Goal: Book appointment/travel/reservation: Register for event/course

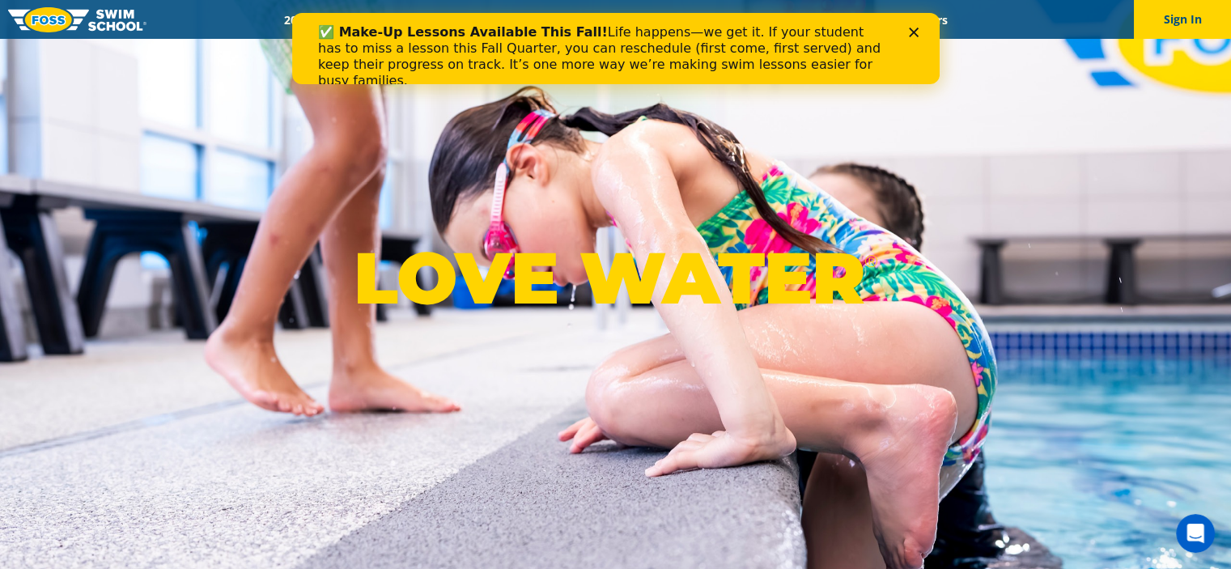
click at [915, 28] on icon "Close" at bounding box center [913, 33] width 10 height 10
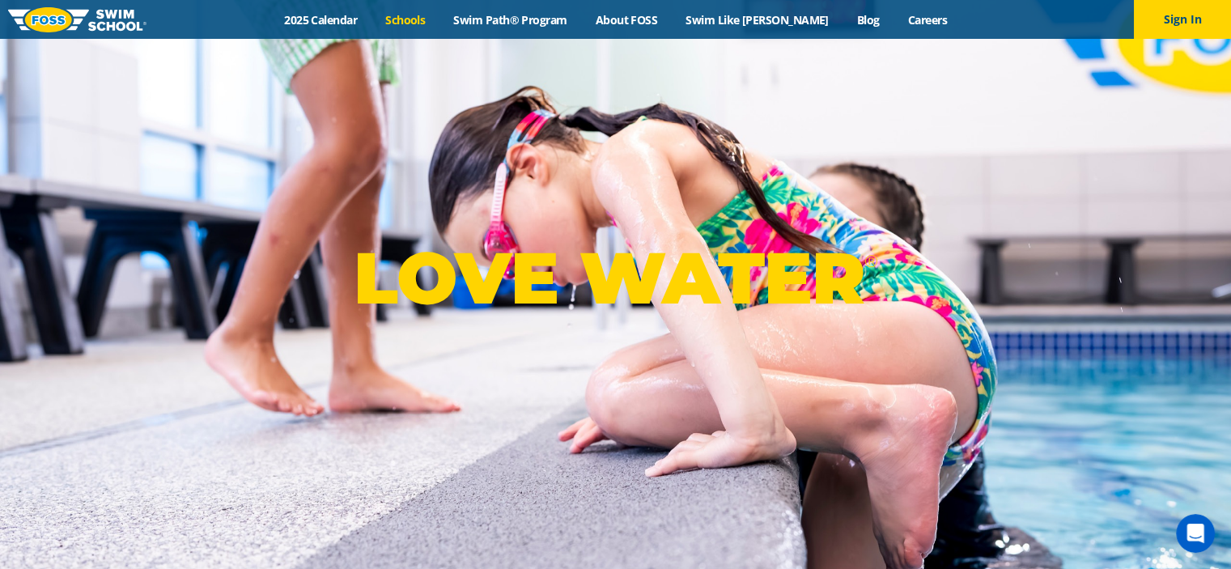
click at [427, 15] on link "Schools" at bounding box center [405, 19] width 68 height 15
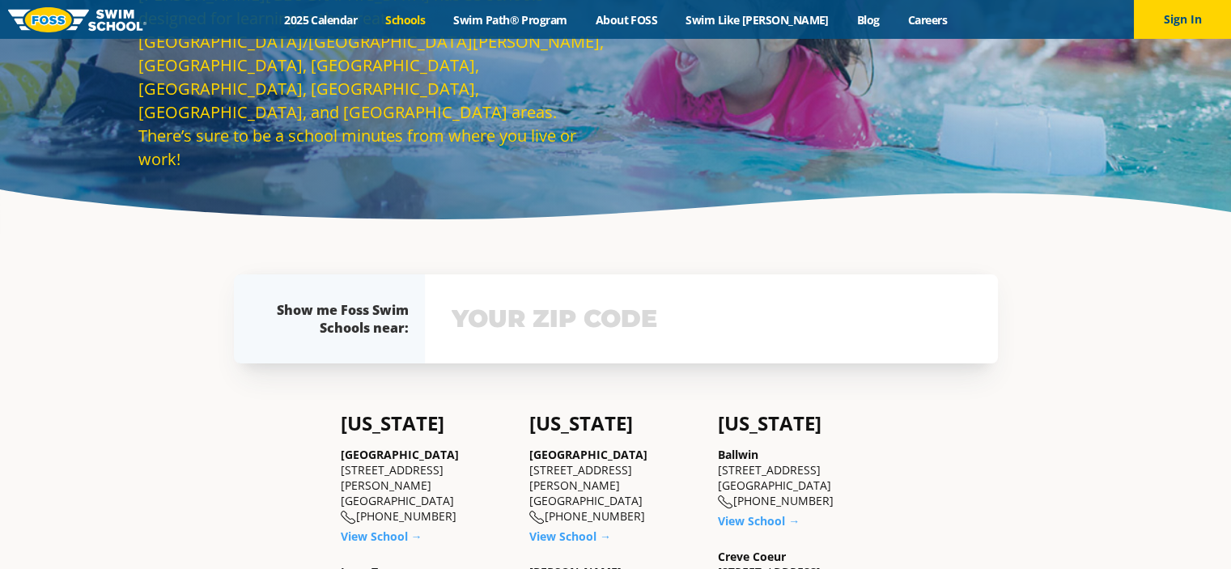
scroll to position [243, 0]
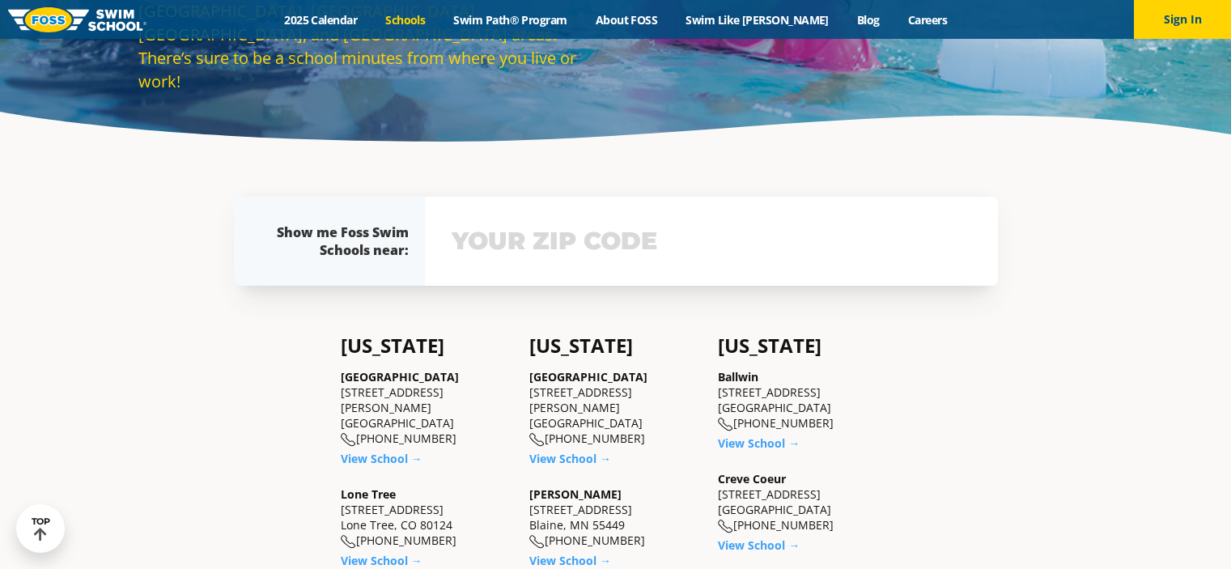
click at [567, 227] on input "text" at bounding box center [712, 241] width 528 height 47
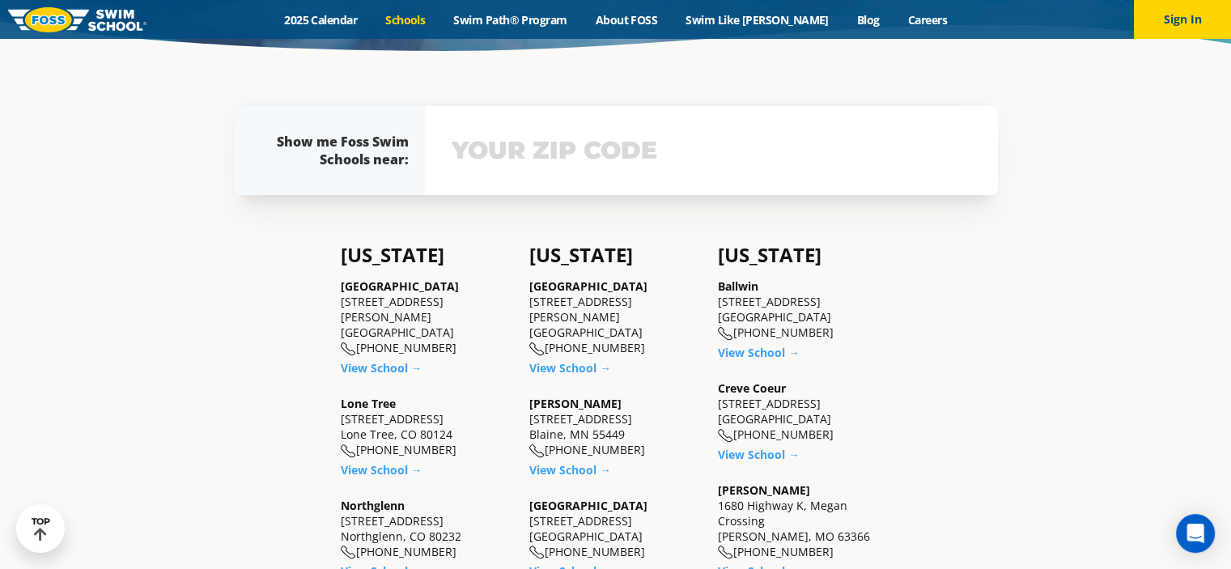
scroll to position [359, 0]
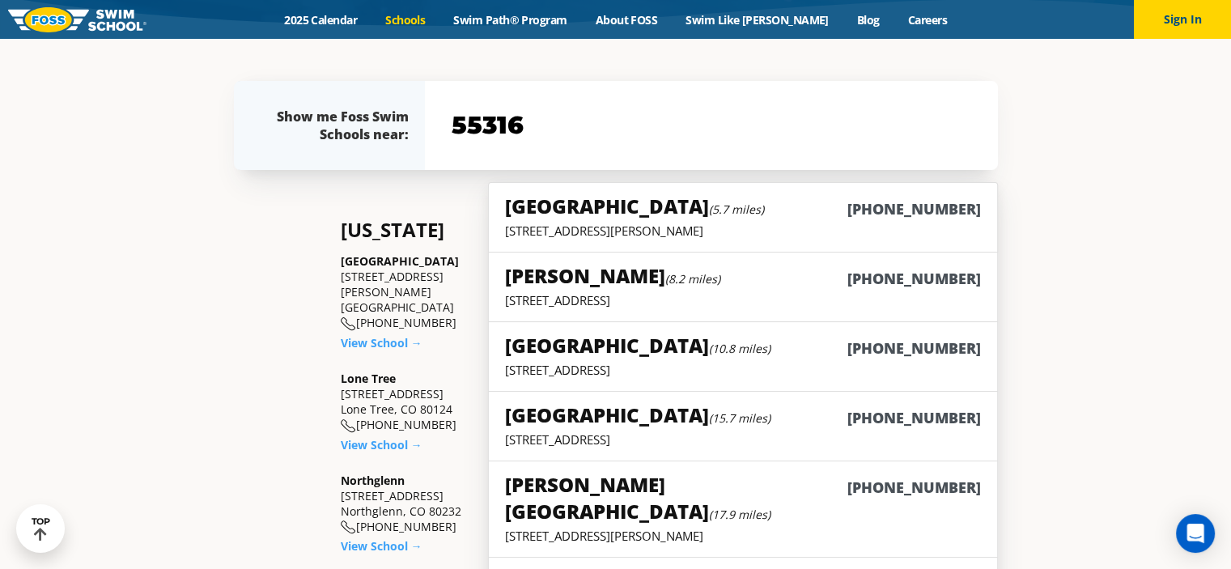
type input "55316"
click at [579, 223] on p "9455 Garland Lane, Maple Grove, MN 55311" at bounding box center [742, 231] width 475 height 16
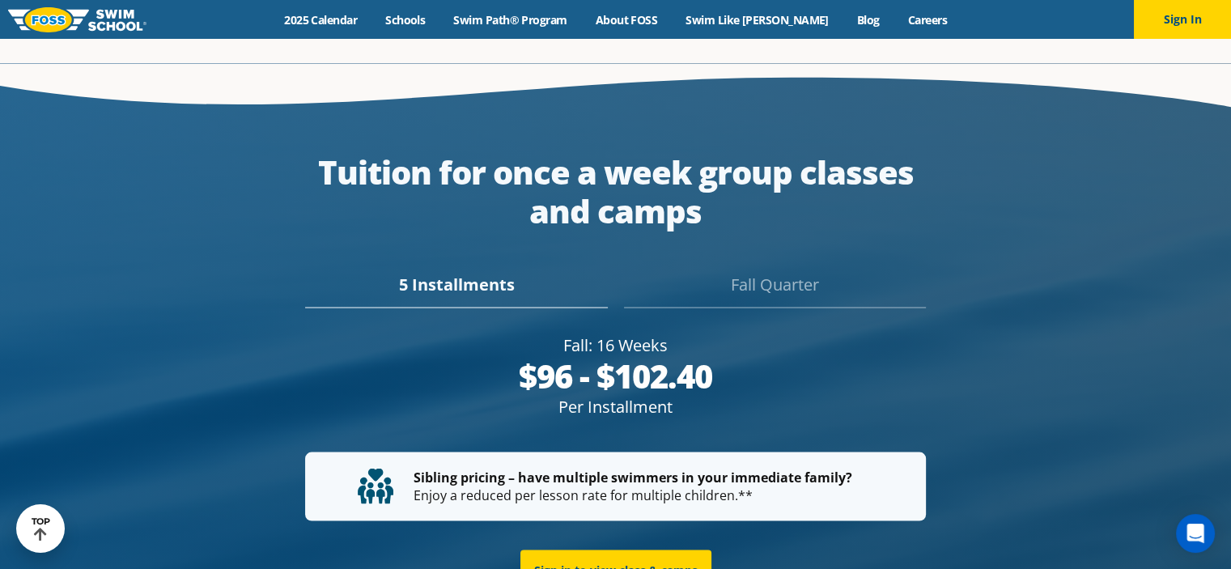
scroll to position [2995, 0]
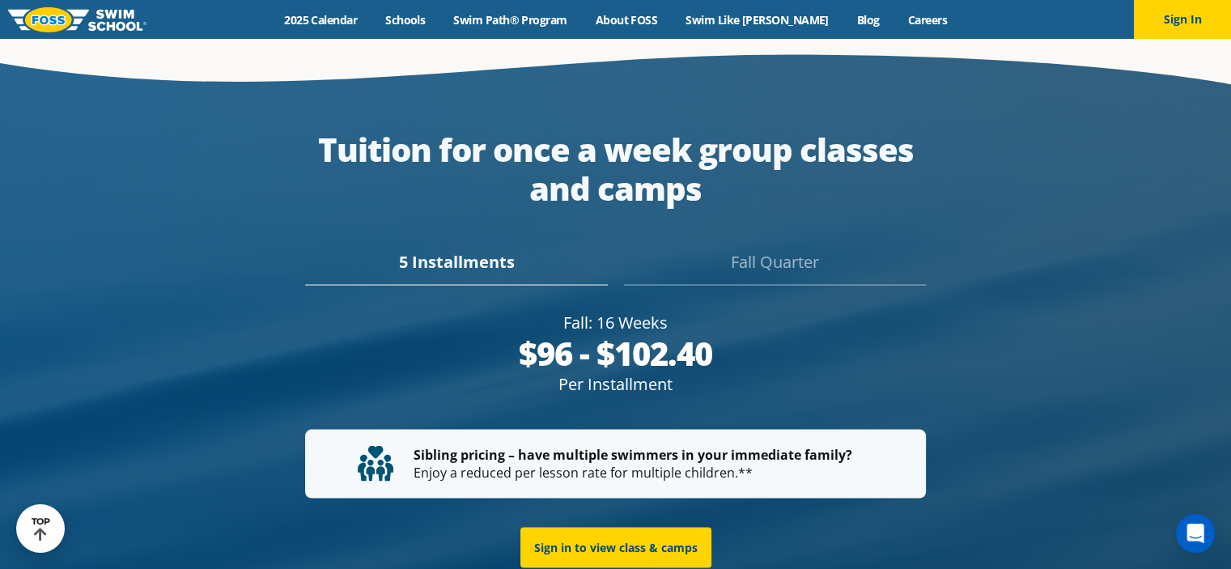
click at [780, 249] on div "Fall Quarter" at bounding box center [775, 267] width 302 height 36
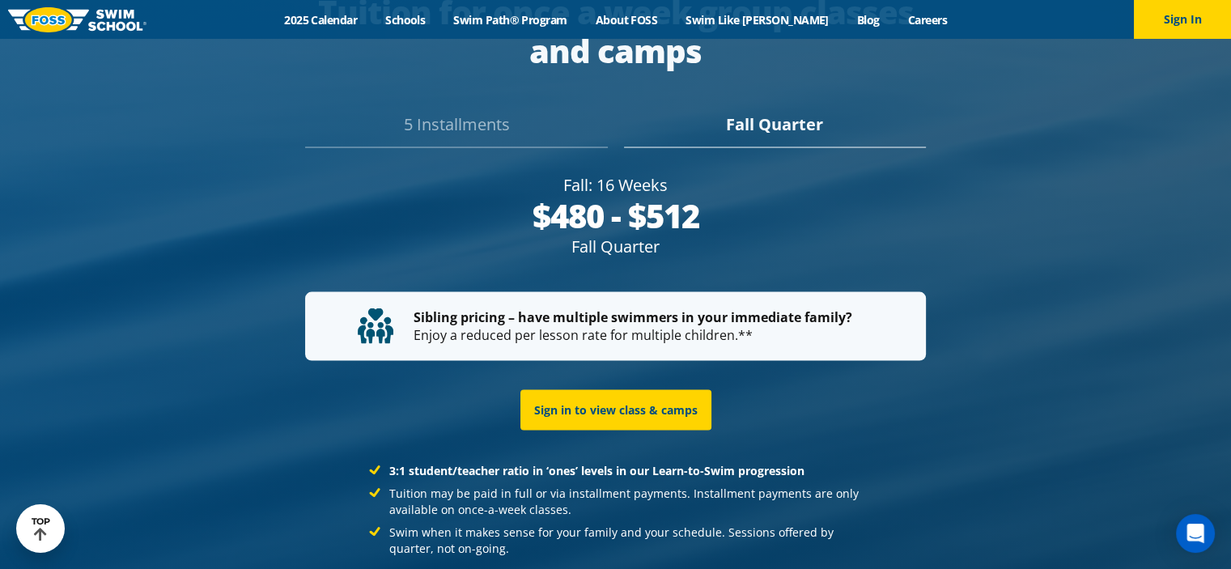
scroll to position [3134, 0]
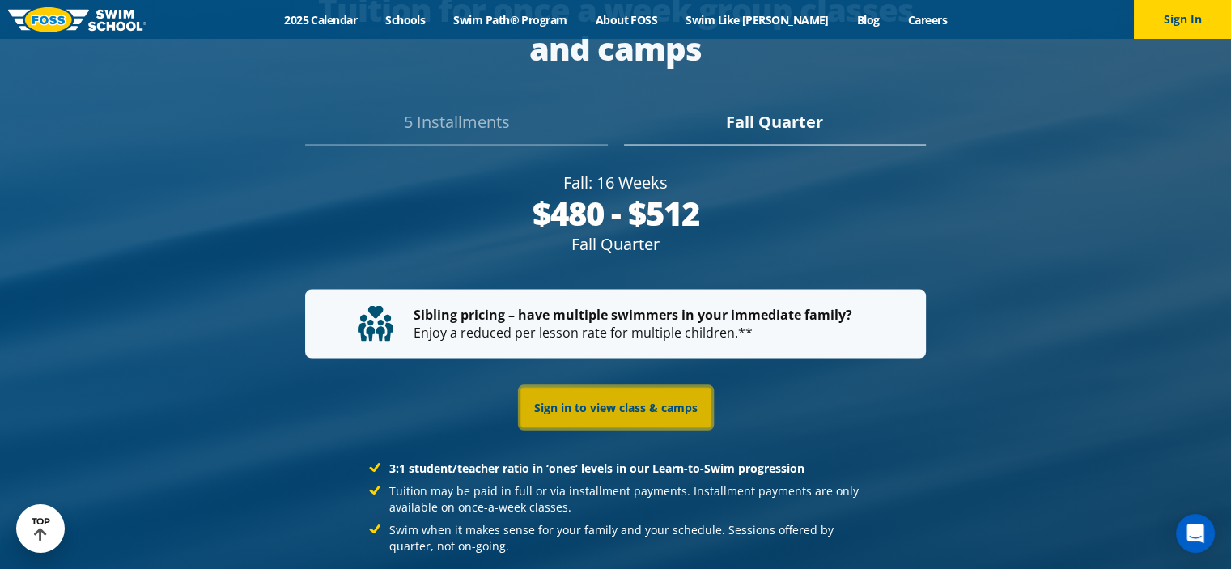
click at [609, 388] on link "Sign in to view class & camps" at bounding box center [615, 408] width 191 height 40
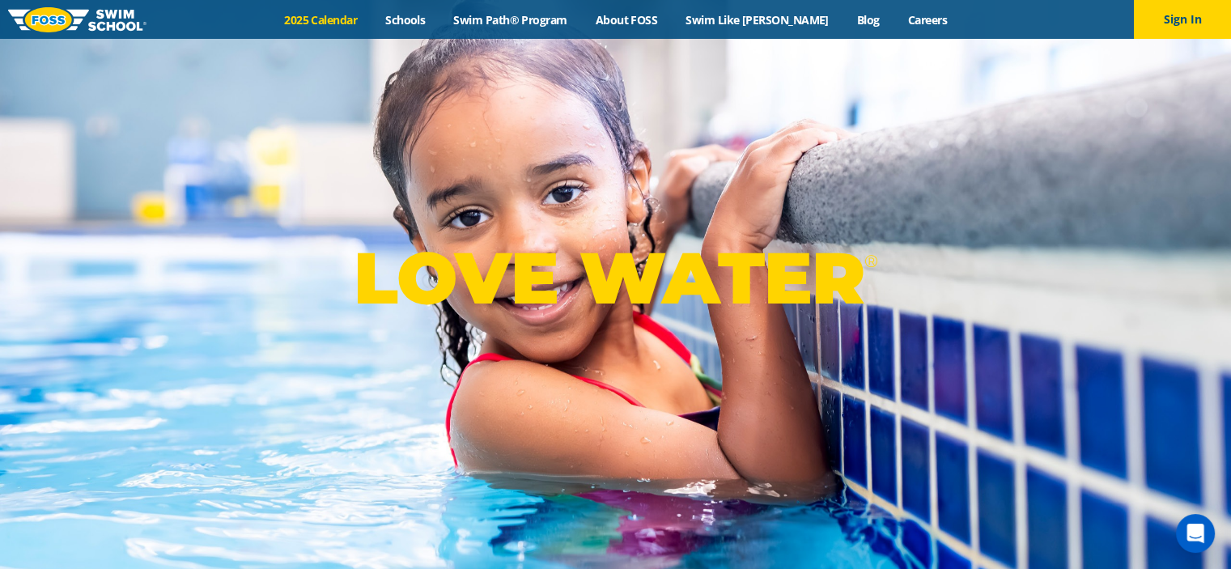
click at [359, 18] on link "2025 Calendar" at bounding box center [320, 19] width 101 height 15
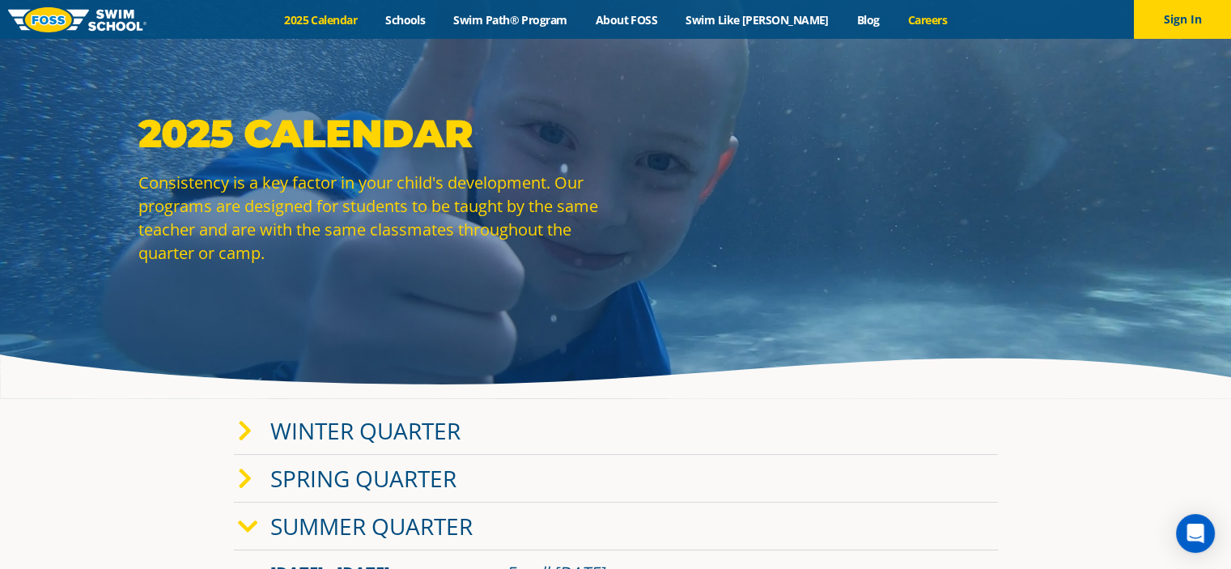
click at [901, 25] on link "Careers" at bounding box center [927, 19] width 67 height 15
